Goal: Register for event/course

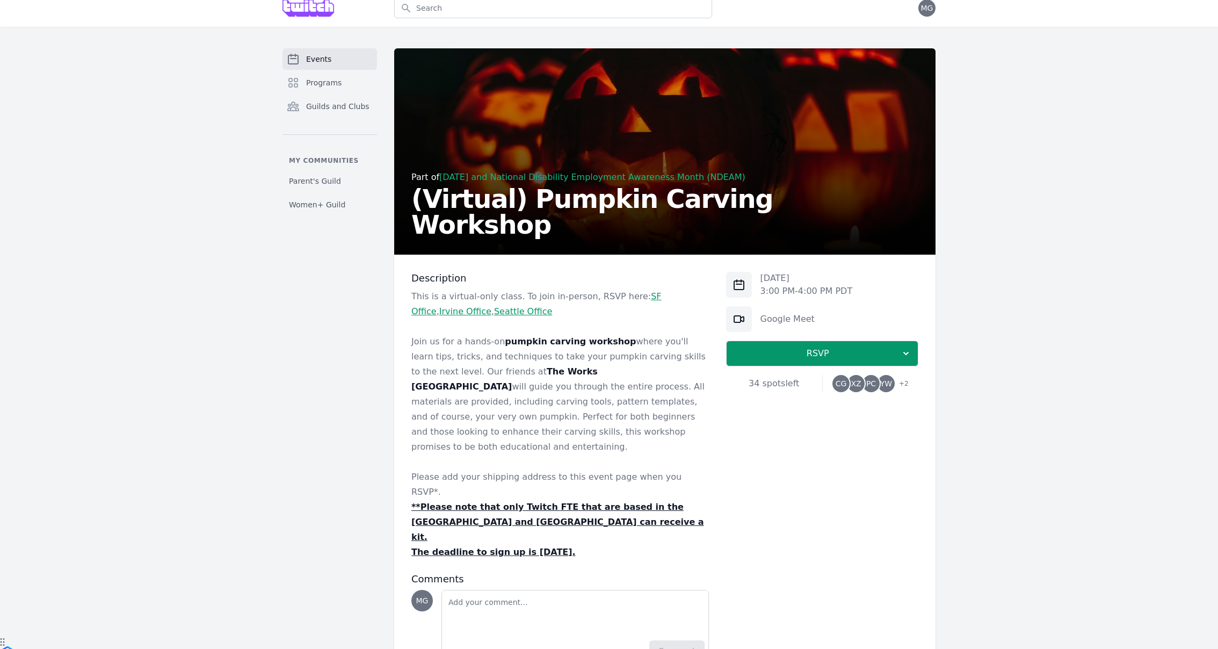
scroll to position [20, 0]
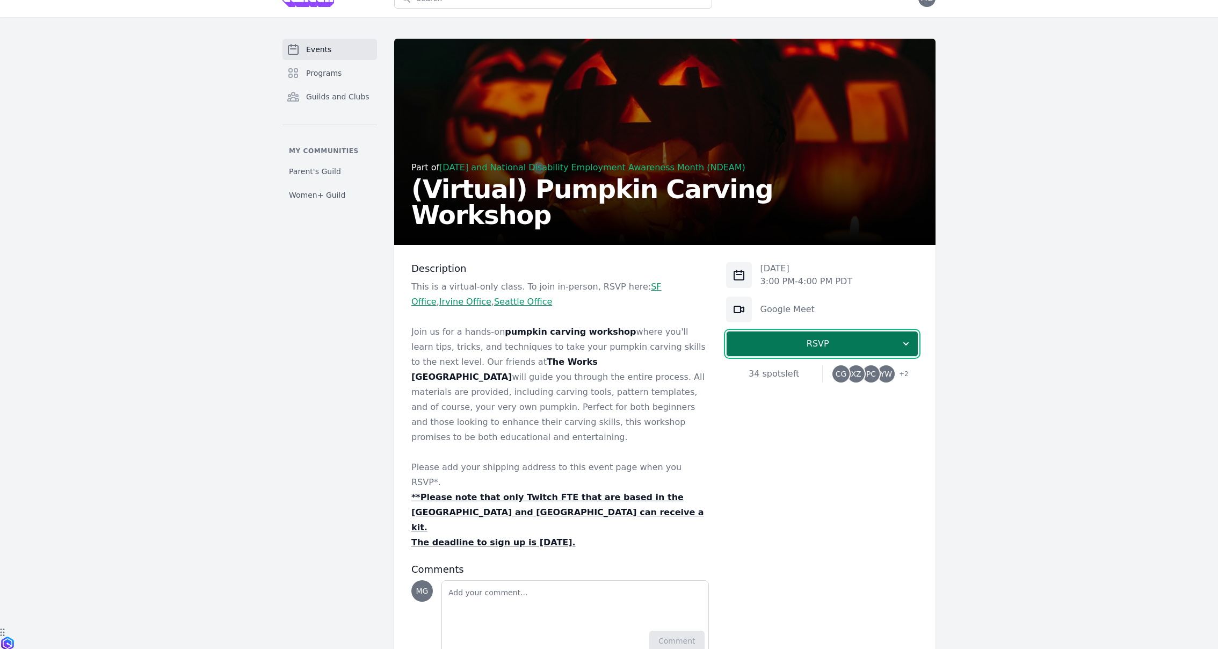
click at [813, 345] on span "RSVP" at bounding box center [817, 343] width 165 height 13
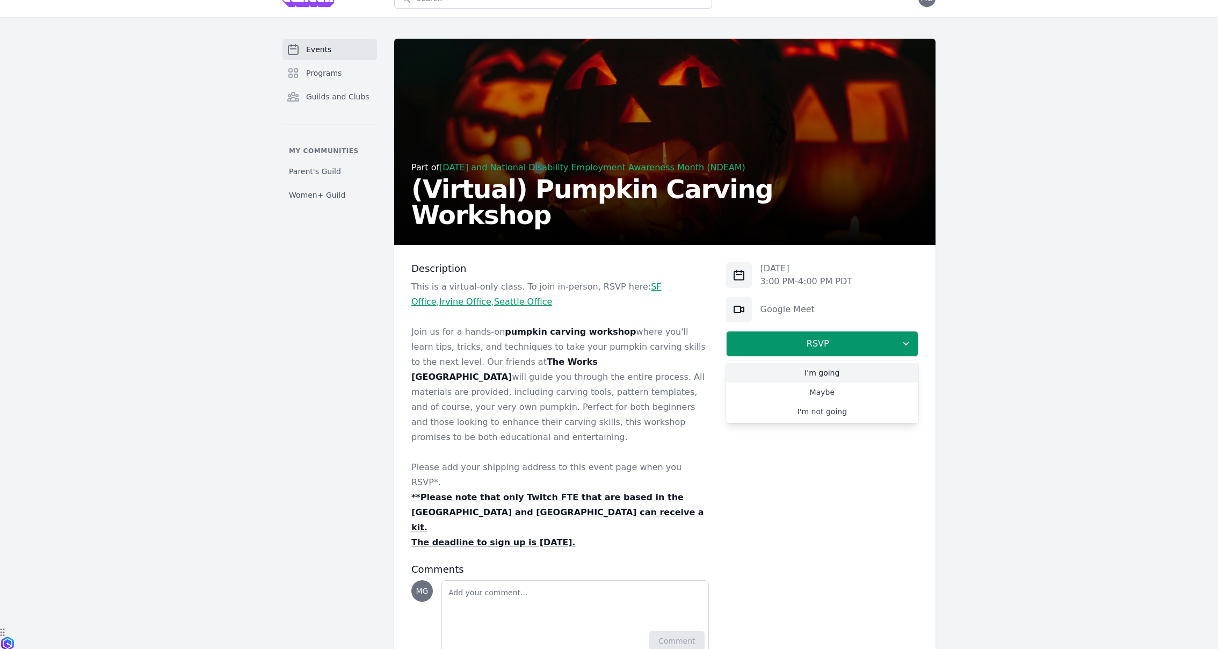
click at [813, 380] on link "I'm going" at bounding box center [822, 372] width 192 height 19
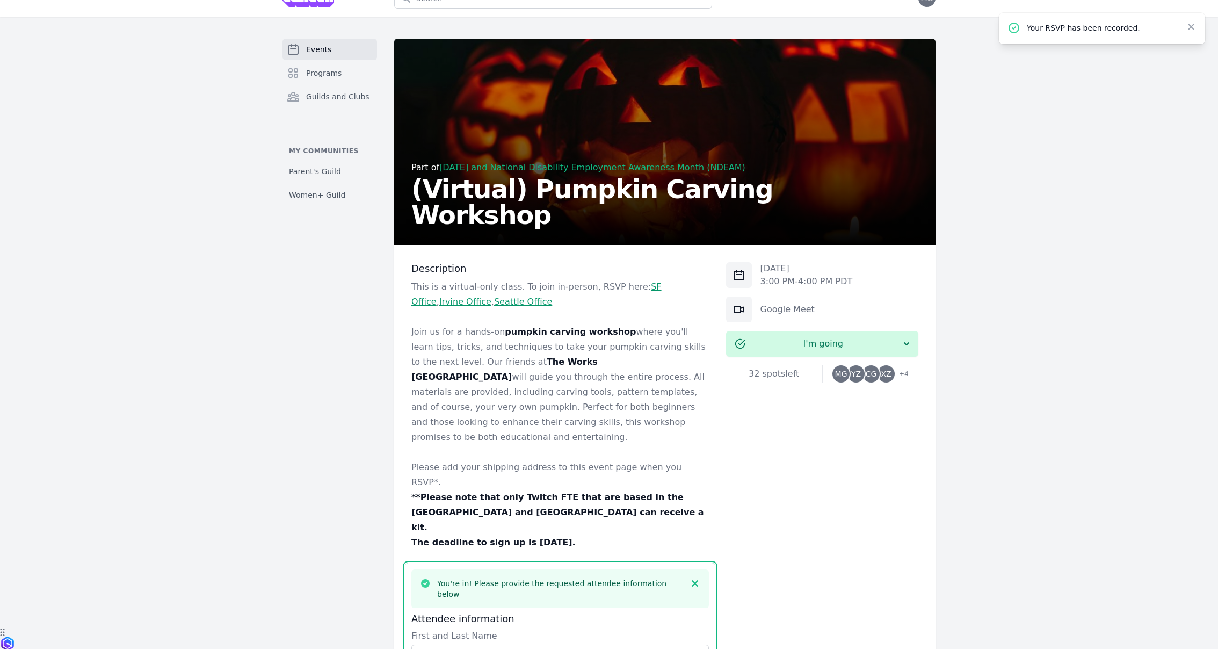
scroll to position [424, 0]
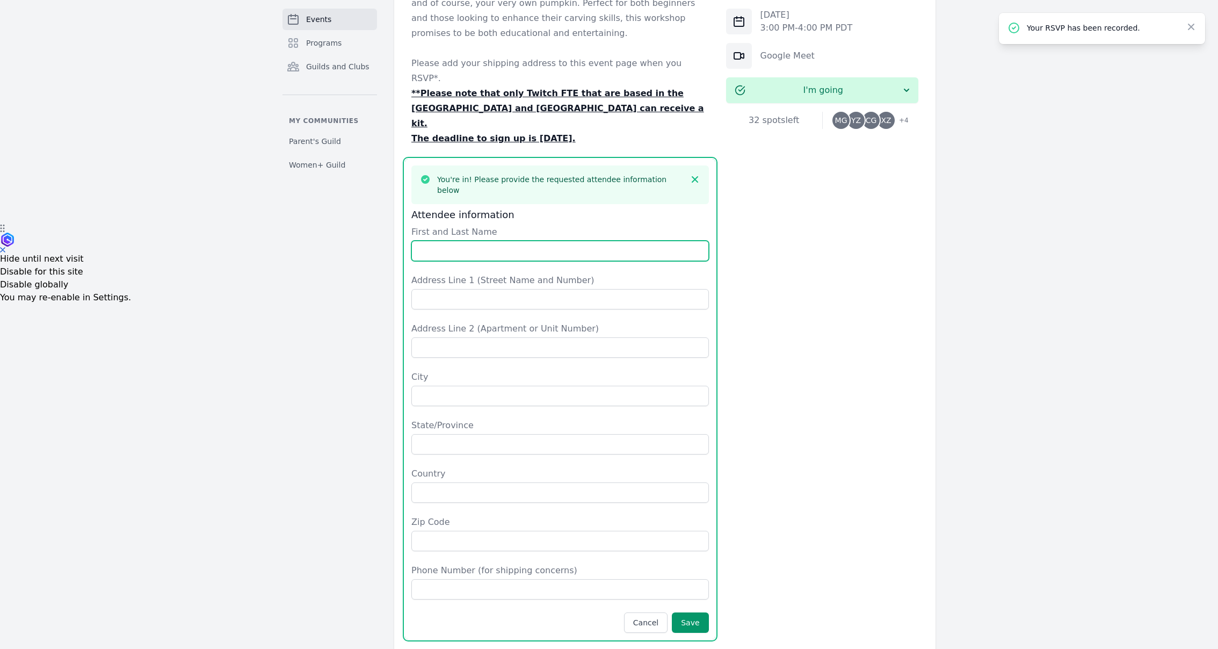
click at [497, 241] on input "First and Last Name" at bounding box center [561, 251] width 298 height 20
type input "[PERSON_NAME]"
click at [510, 254] on form "First and Last Name [PERSON_NAME] Address Line 1 (Street Name and Number) Addre…" at bounding box center [561, 429] width 298 height 407
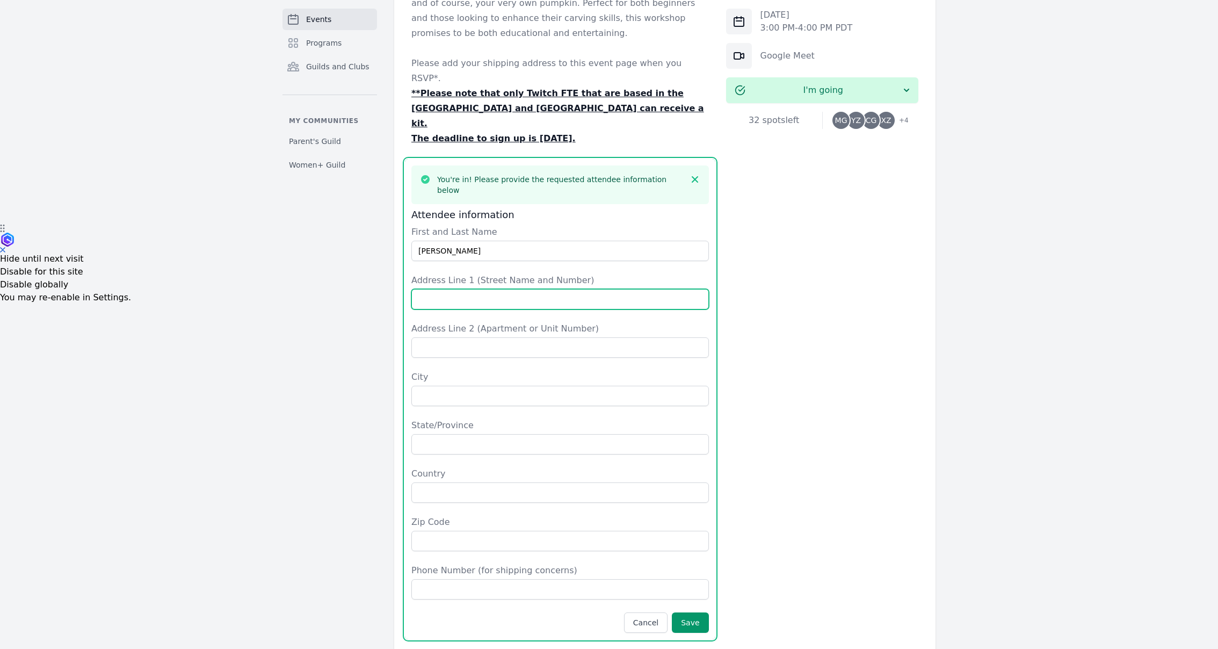
click at [509, 289] on input "Address Line 1 (Street Name and Number)" at bounding box center [561, 299] width 298 height 20
type input "[STREET_ADDRESS]"
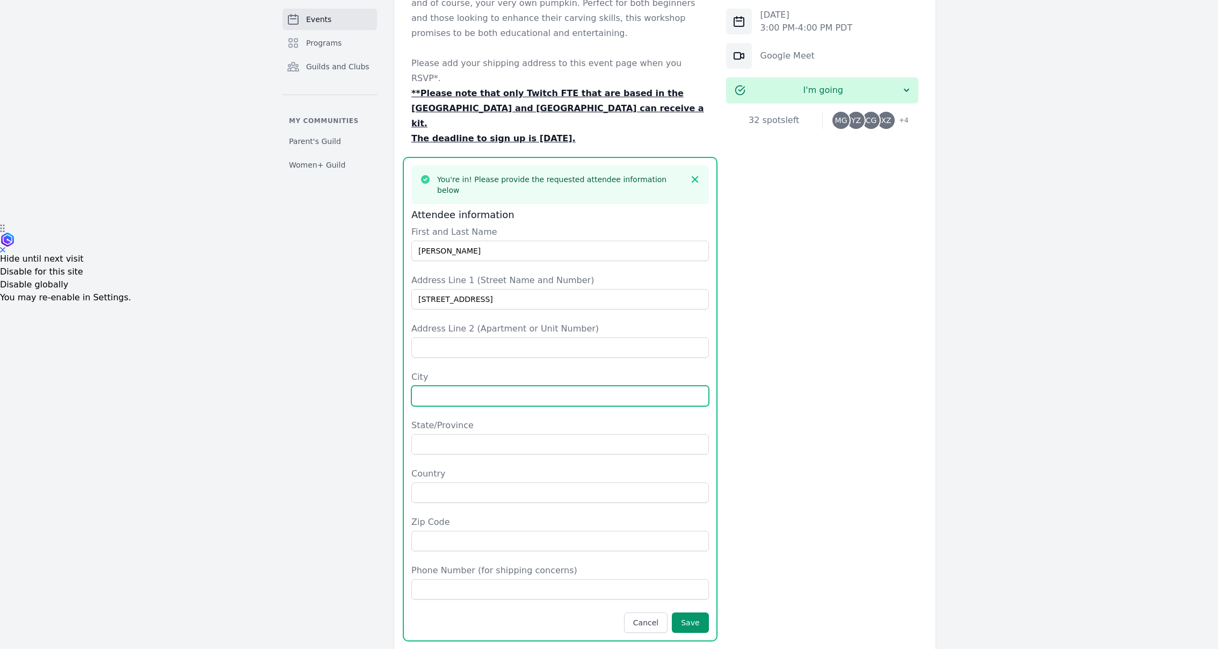
type input "[GEOGRAPHIC_DATA]"
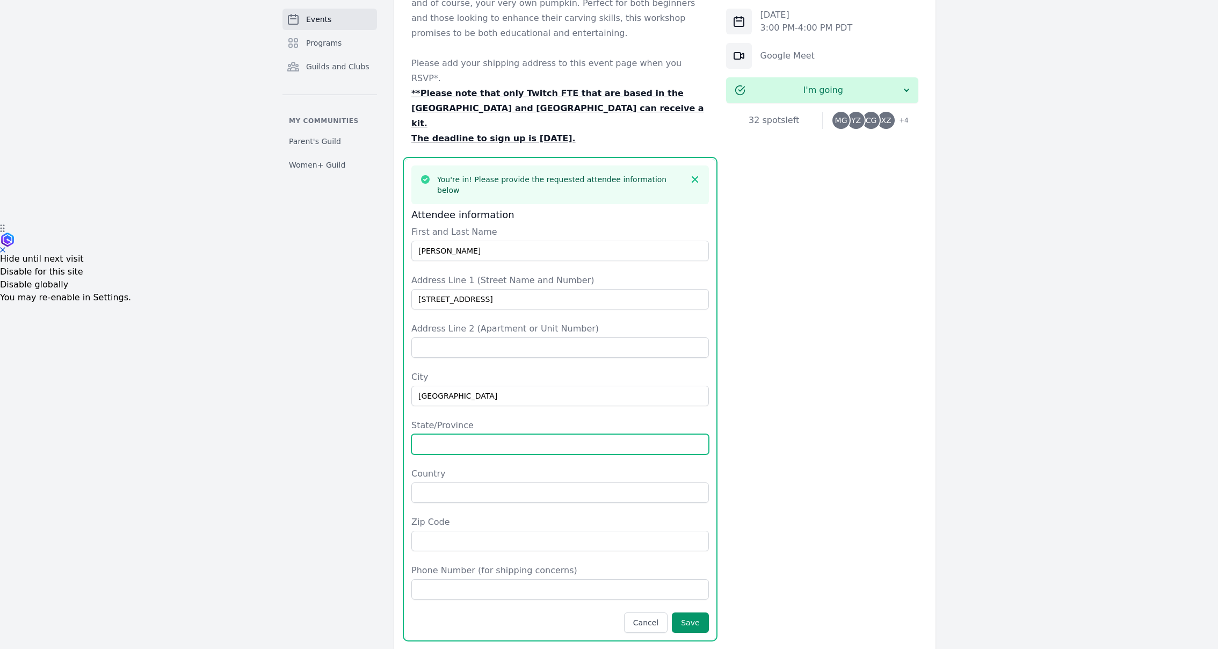
type input "CA"
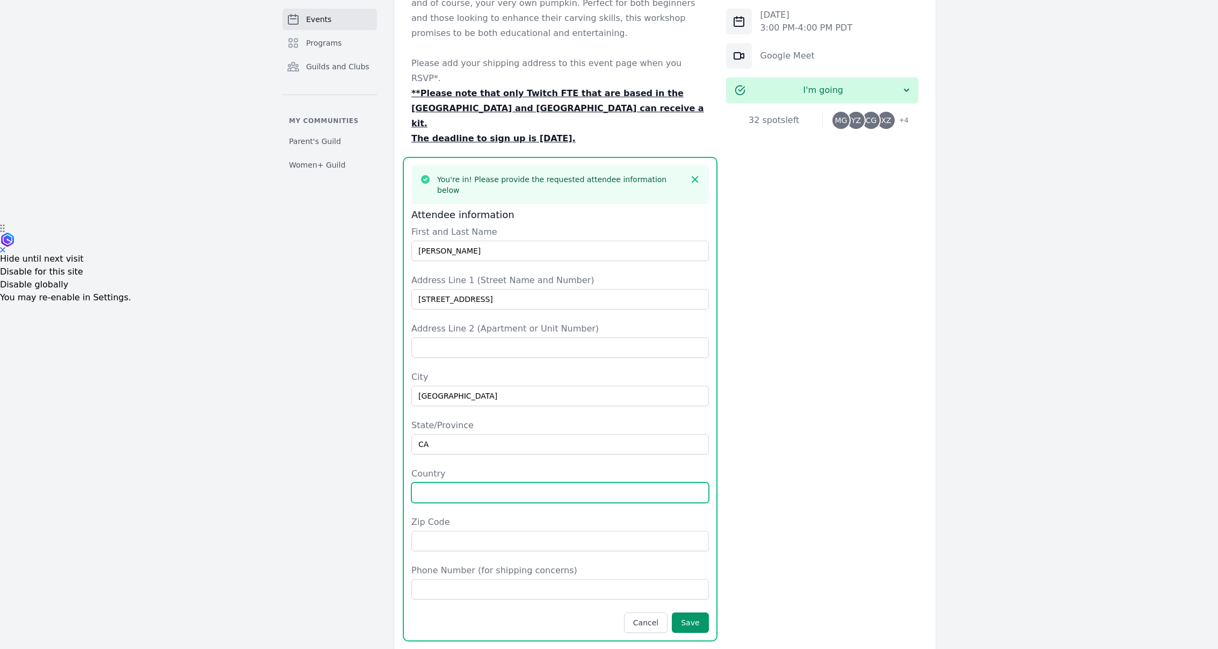
type input "[GEOGRAPHIC_DATA]"
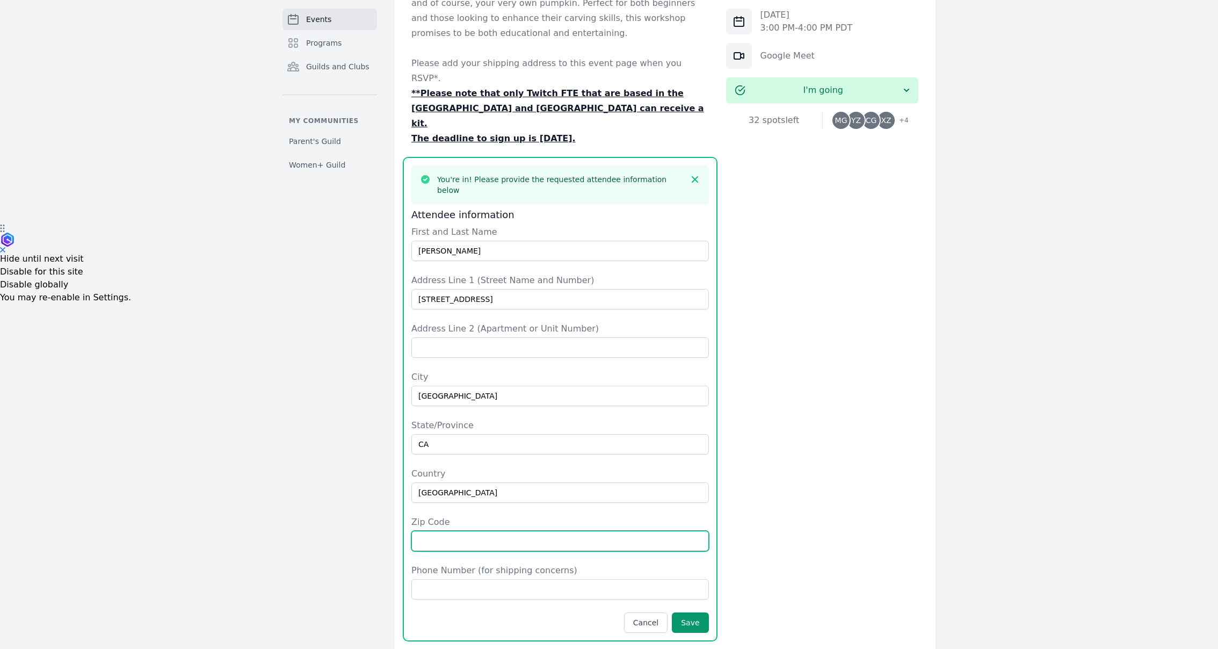
type input "94941"
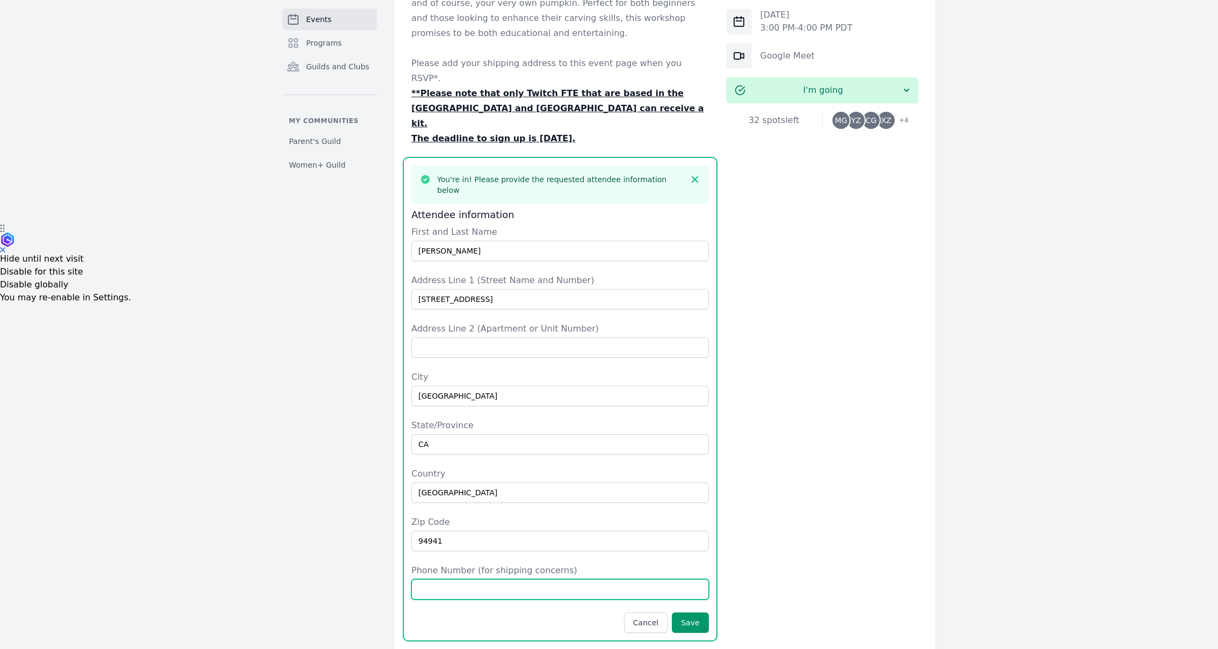
type input "5037242996"
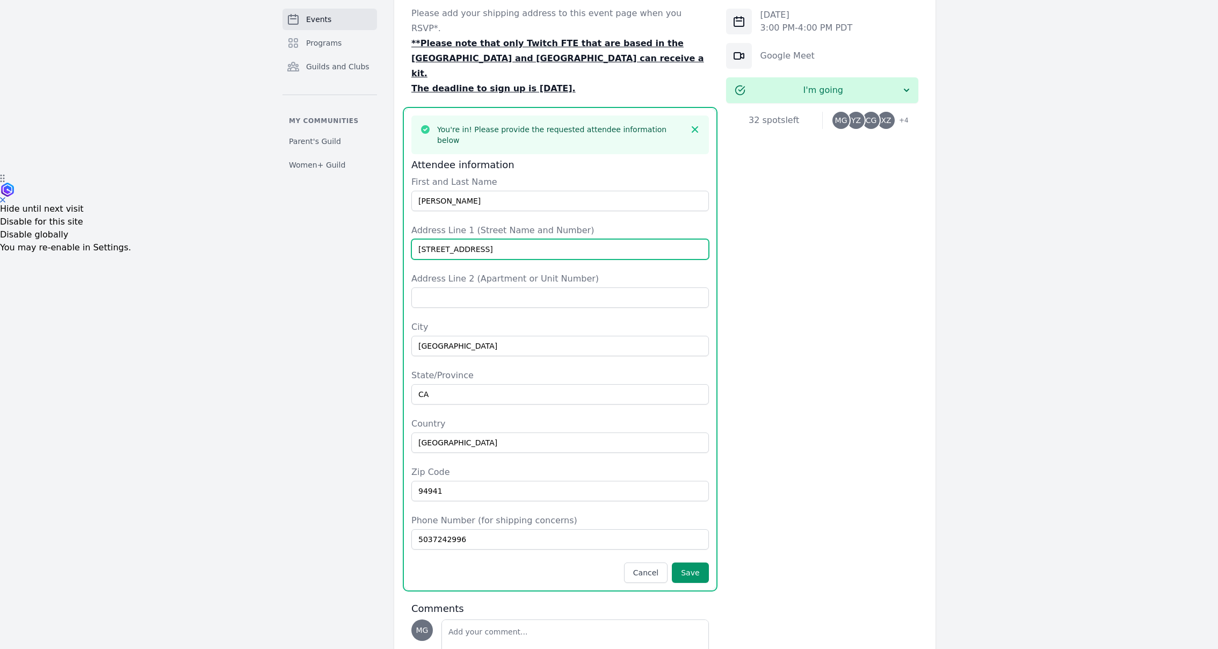
scroll to position [479, 0]
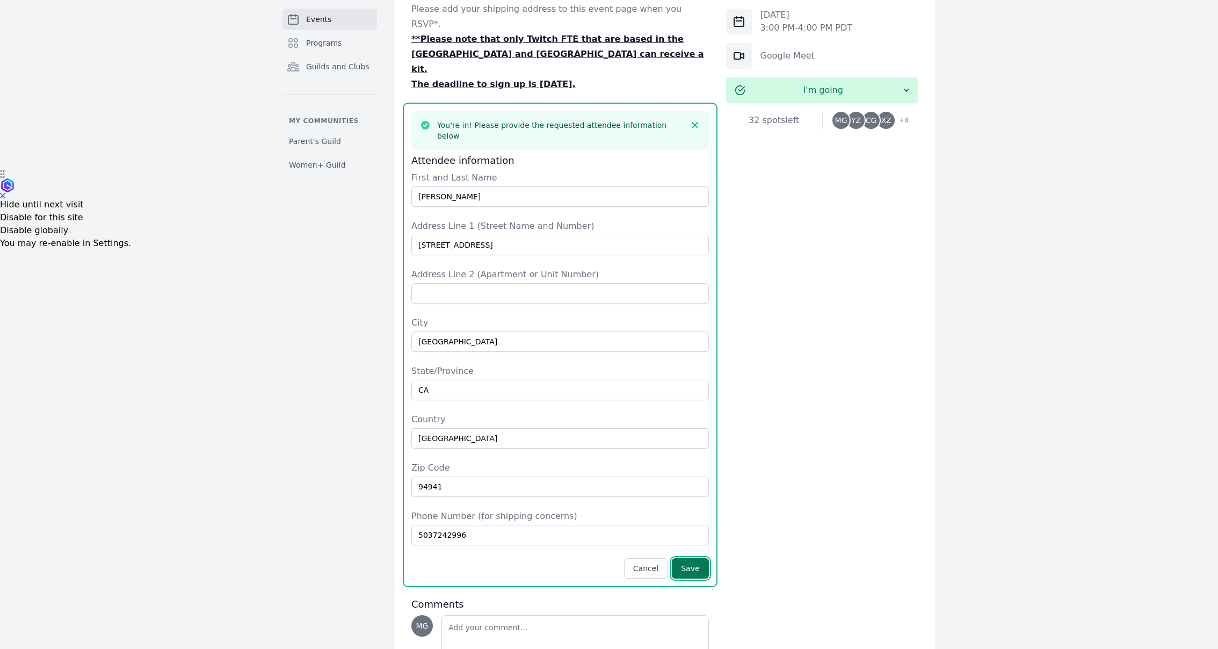
click at [694, 558] on button "Save" at bounding box center [690, 568] width 37 height 20
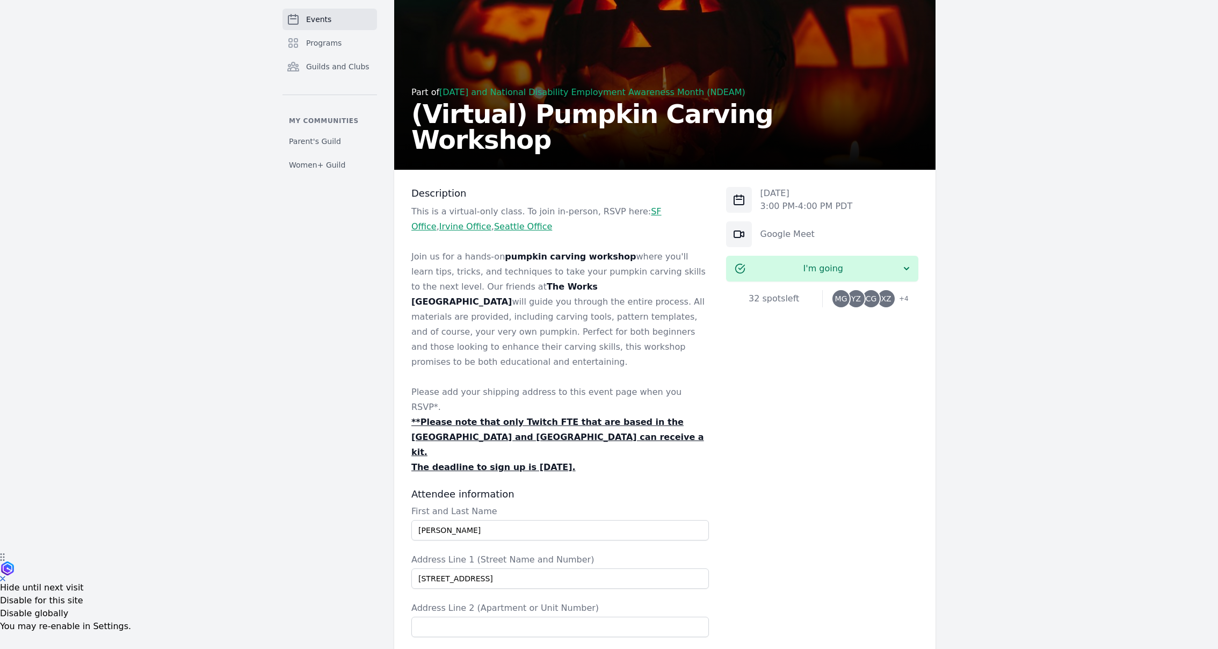
scroll to position [0, 0]
